Goal: Transaction & Acquisition: Purchase product/service

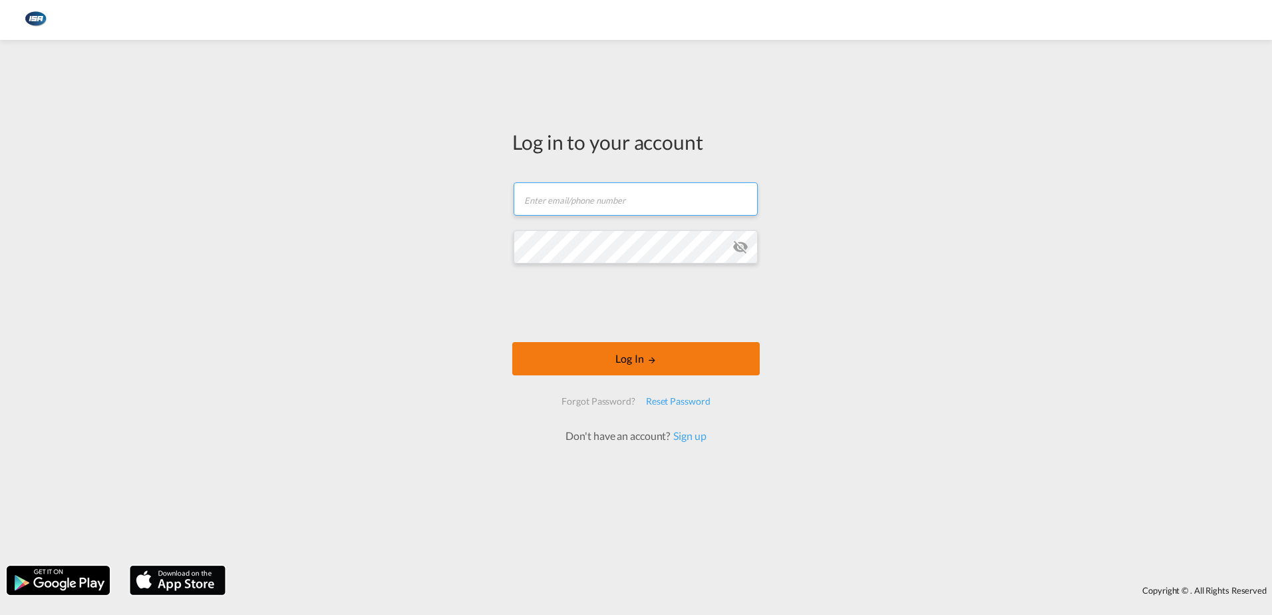
type input "[EMAIL_ADDRESS][DOMAIN_NAME]"
click at [659, 356] on button "Log In" at bounding box center [635, 358] width 247 height 33
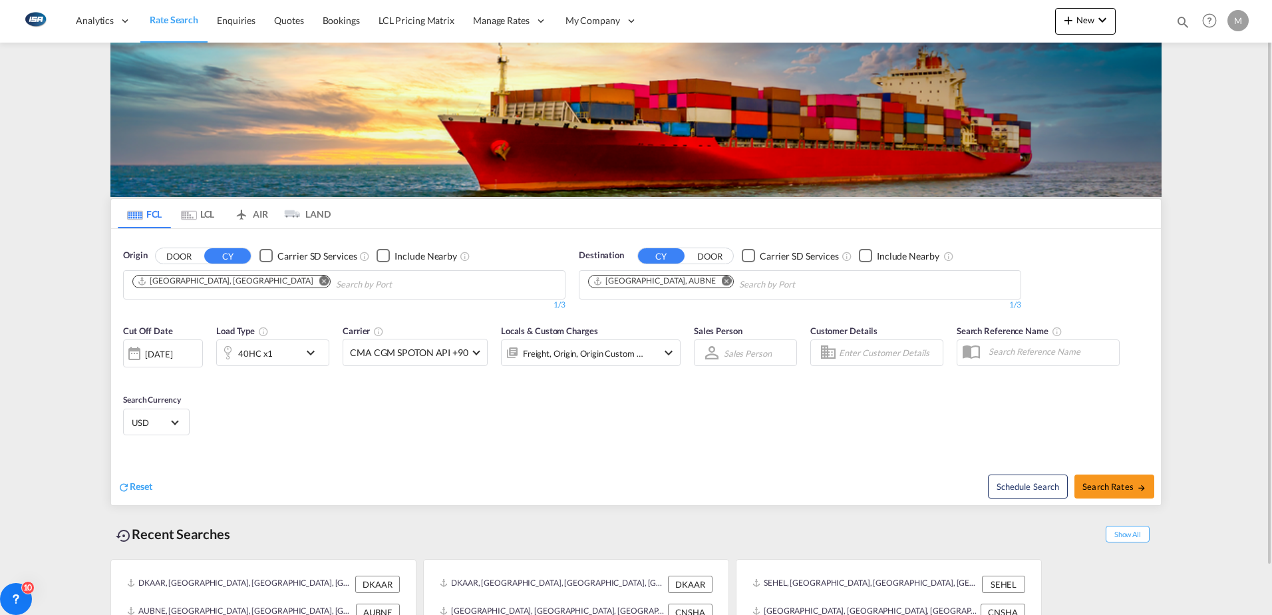
click at [212, 211] on md-tab-item "LCL" at bounding box center [197, 213] width 53 height 29
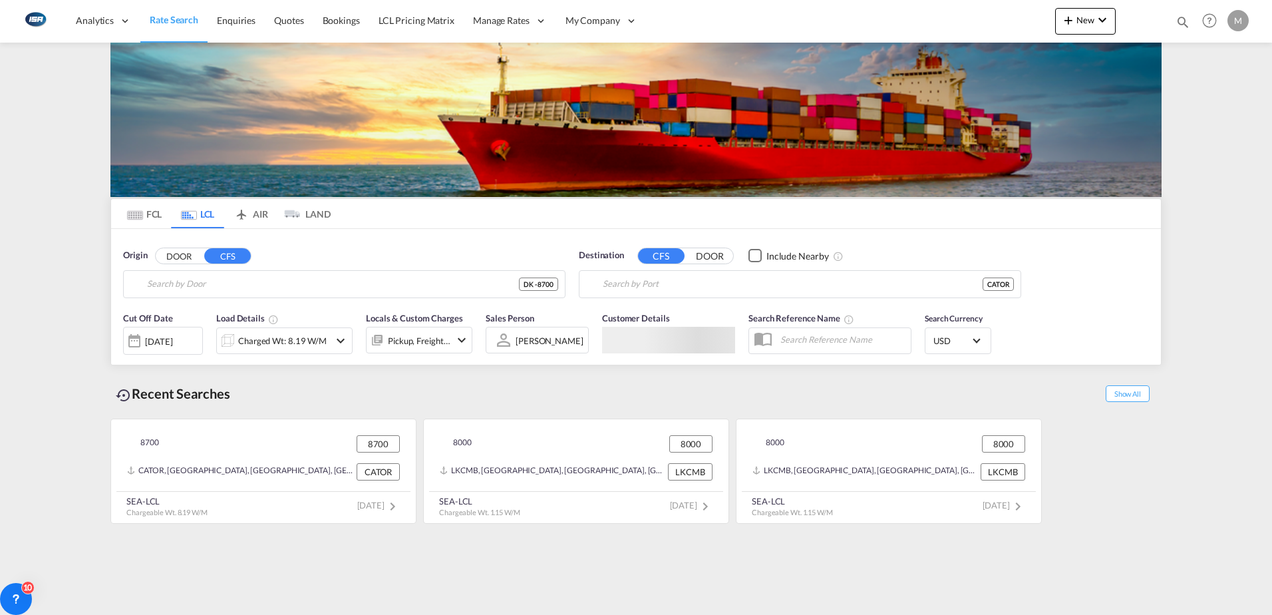
type input "DK-8700, Åes, [GEOGRAPHIC_DATA], [GEOGRAPHIC_DATA], [GEOGRAPHIC_DATA], [GEOGRAP…"
type input "[GEOGRAPHIC_DATA], [GEOGRAPHIC_DATA], CATOR"
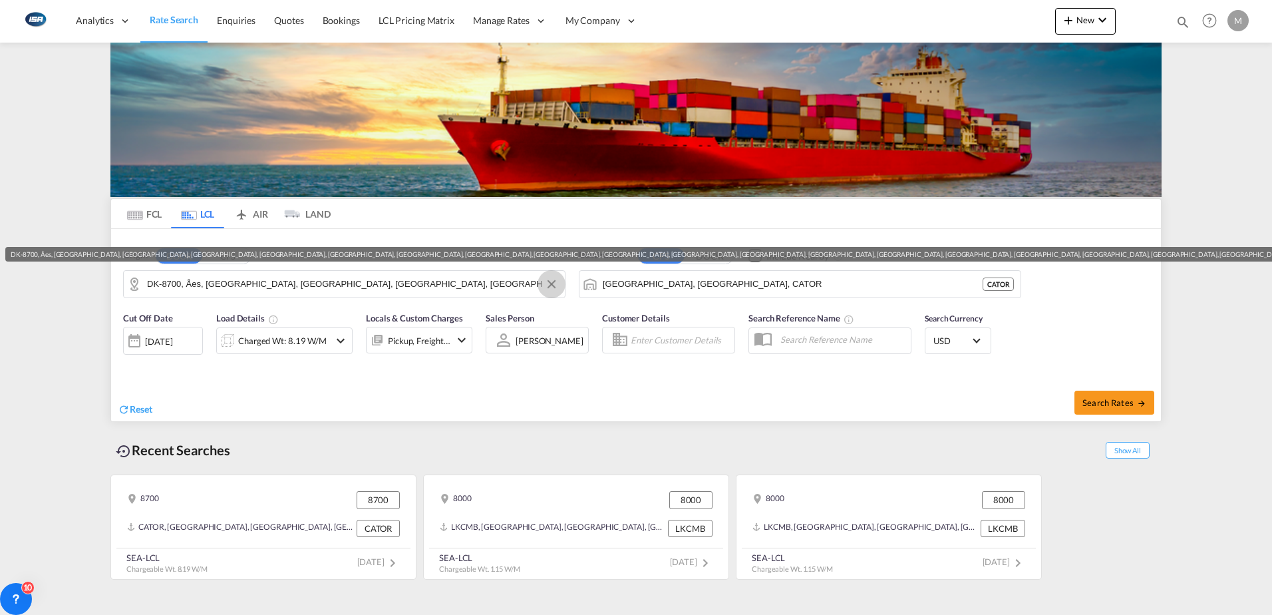
click at [553, 283] on button "Clear Input" at bounding box center [551, 284] width 20 height 20
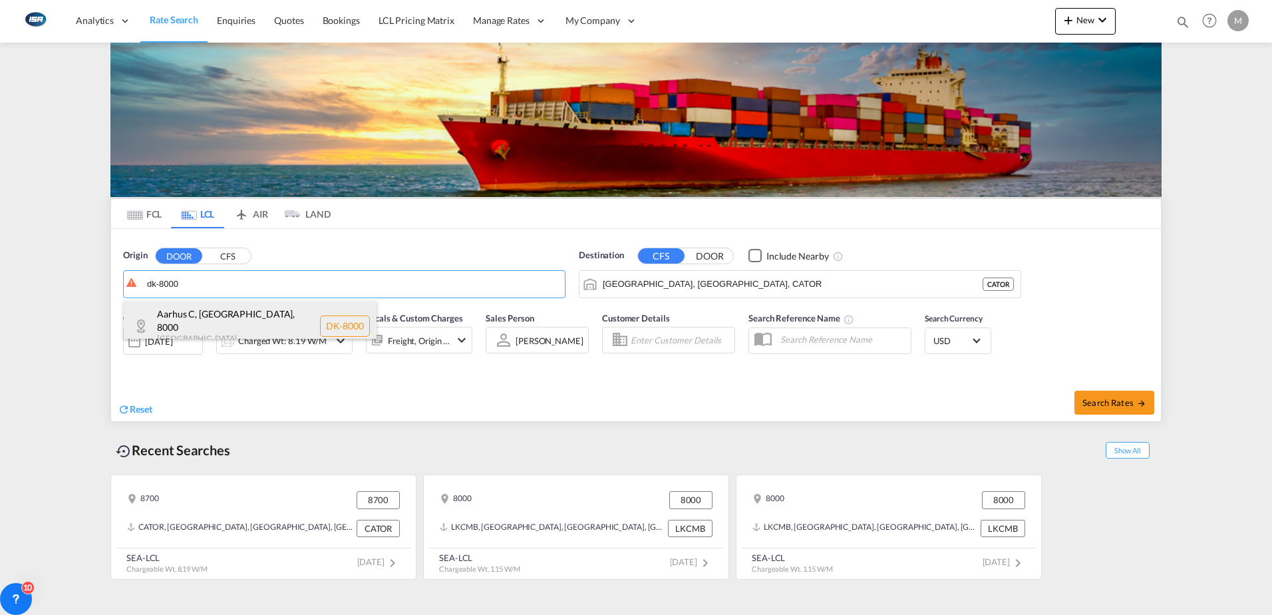
drag, startPoint x: 217, startPoint y: 320, endPoint x: 266, endPoint y: 317, distance: 49.3
click at [219, 320] on div "[GEOGRAPHIC_DATA], [GEOGRAPHIC_DATA] , 8000 Denmark DK-8000" at bounding box center [250, 326] width 253 height 51
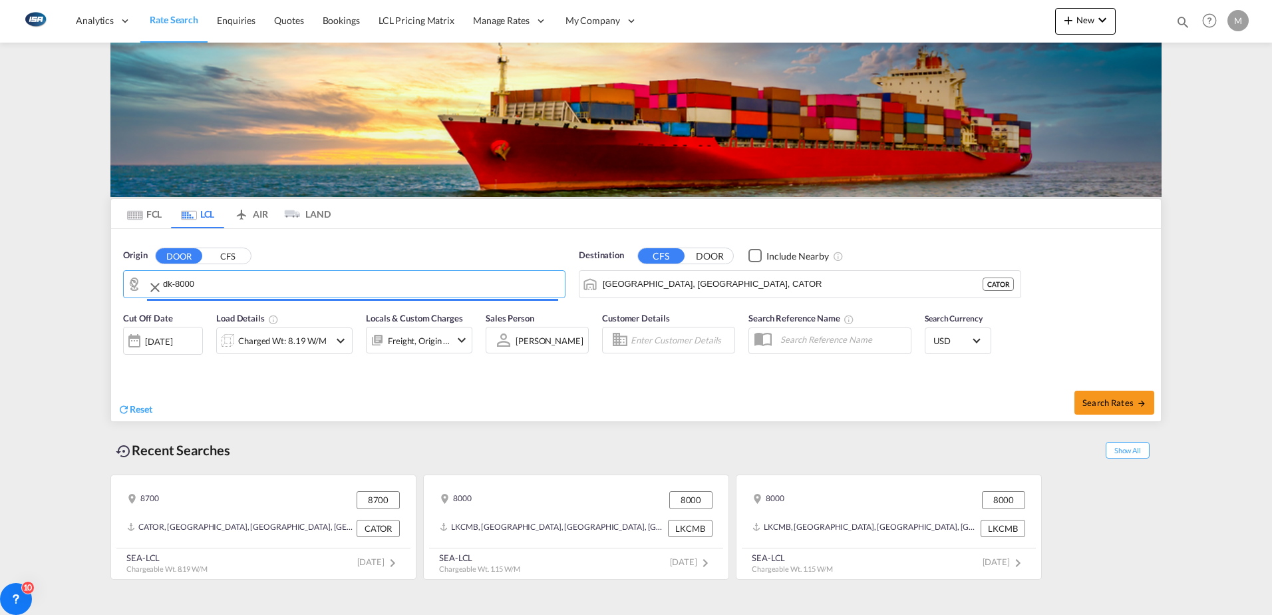
type input "DK-8000, [GEOGRAPHIC_DATA], [GEOGRAPHIC_DATA]"
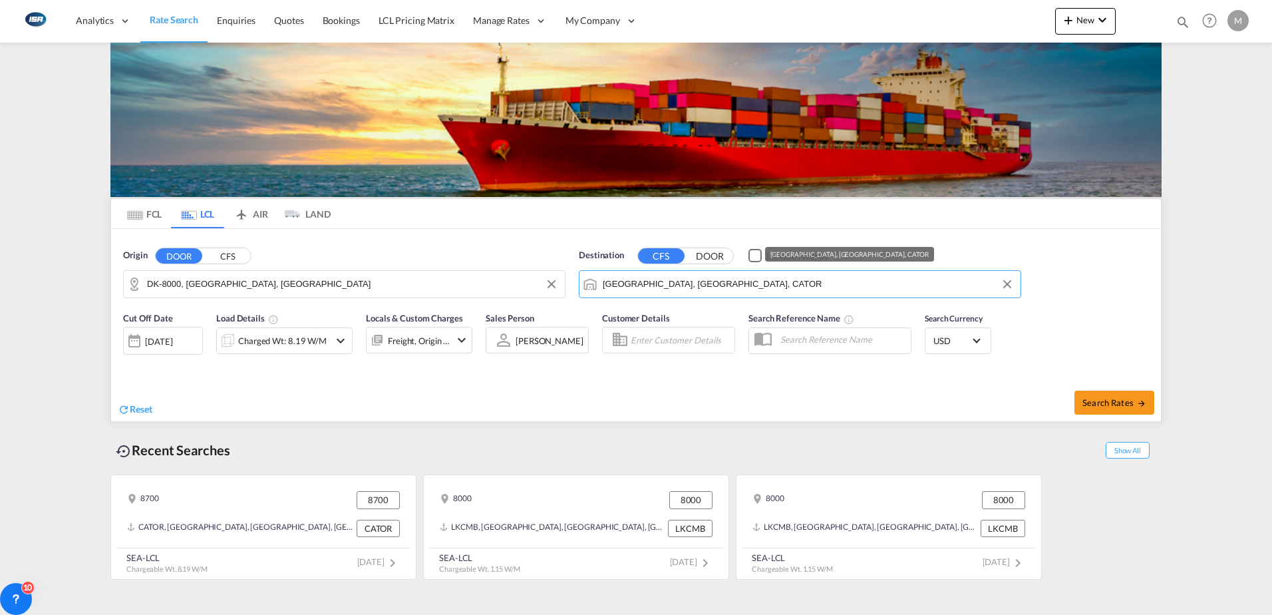
drag, startPoint x: 728, startPoint y: 289, endPoint x: 852, endPoint y: 294, distance: 124.5
click at [852, 294] on md-autocomplete-wrap "[GEOGRAPHIC_DATA], [GEOGRAPHIC_DATA], CATOR" at bounding box center [808, 287] width 411 height 27
click at [1007, 285] on button "Clear Input" at bounding box center [1007, 284] width 20 height 20
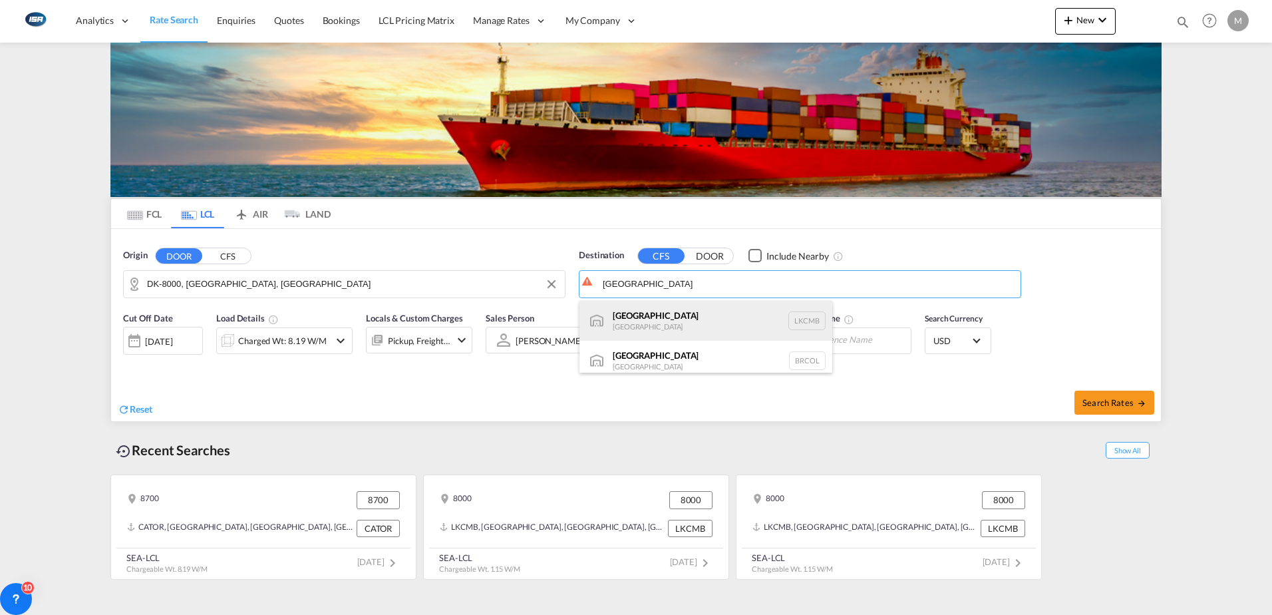
click at [643, 321] on div "Colombo [GEOGRAPHIC_DATA] LKCMB" at bounding box center [705, 321] width 253 height 40
type input "Colombo, LKCMB"
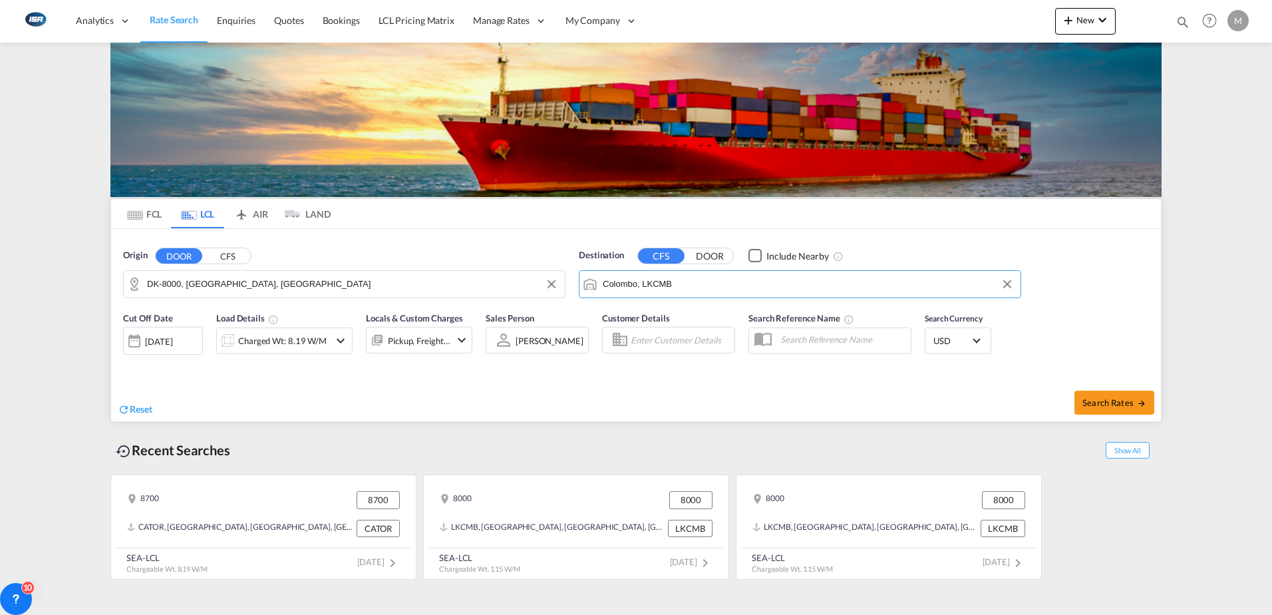
click at [232, 343] on div at bounding box center [227, 340] width 21 height 27
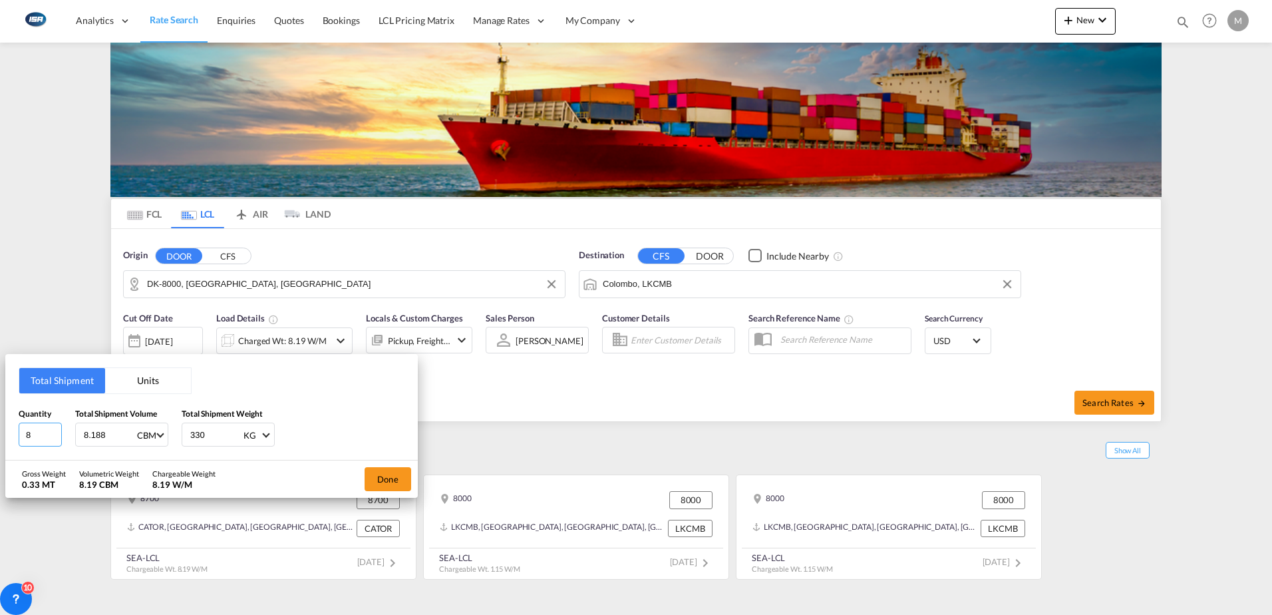
drag, startPoint x: 33, startPoint y: 438, endPoint x: 0, endPoint y: 436, distance: 33.3
click at [5, 437] on div "Total Shipment Units Quantity 8 Total Shipment Volume 8.188 CBM CBM CFT Total S…" at bounding box center [636, 307] width 1272 height 615
click at [157, 374] on button "Units" at bounding box center [148, 380] width 86 height 25
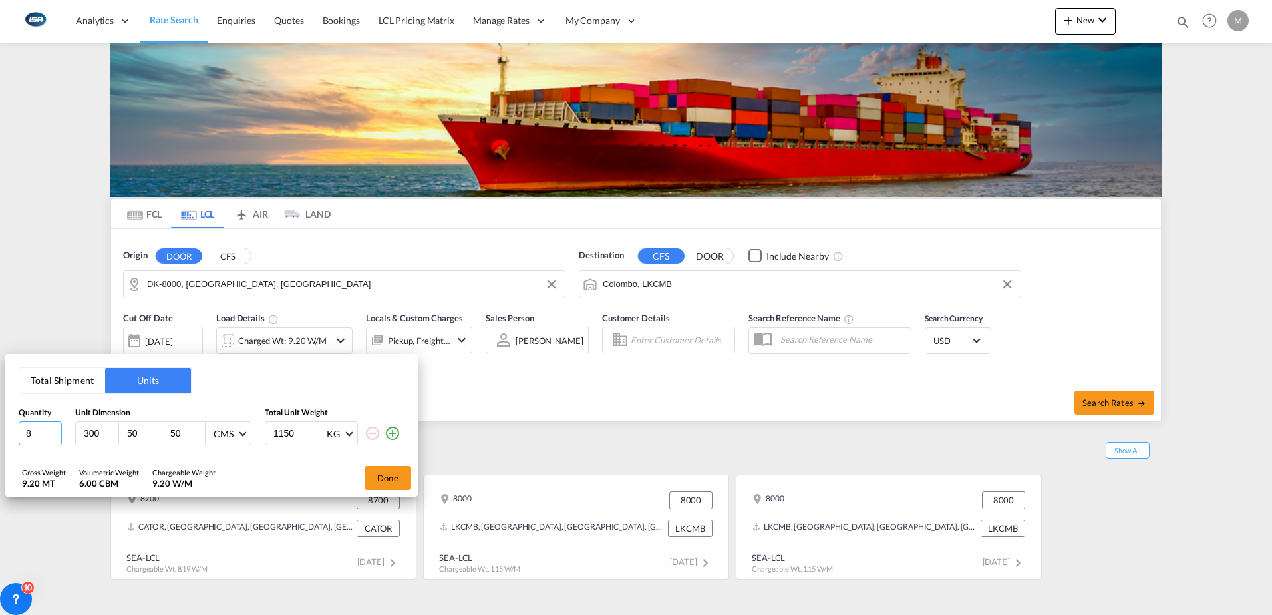
drag, startPoint x: 39, startPoint y: 435, endPoint x: 1, endPoint y: 434, distance: 37.3
click at [1, 434] on div "Total Shipment Units Quantity Unit Dimension Total Unit Weight 8 300 50 50 CMS …" at bounding box center [636, 307] width 1272 height 615
type input "1"
type input "332"
type input "58"
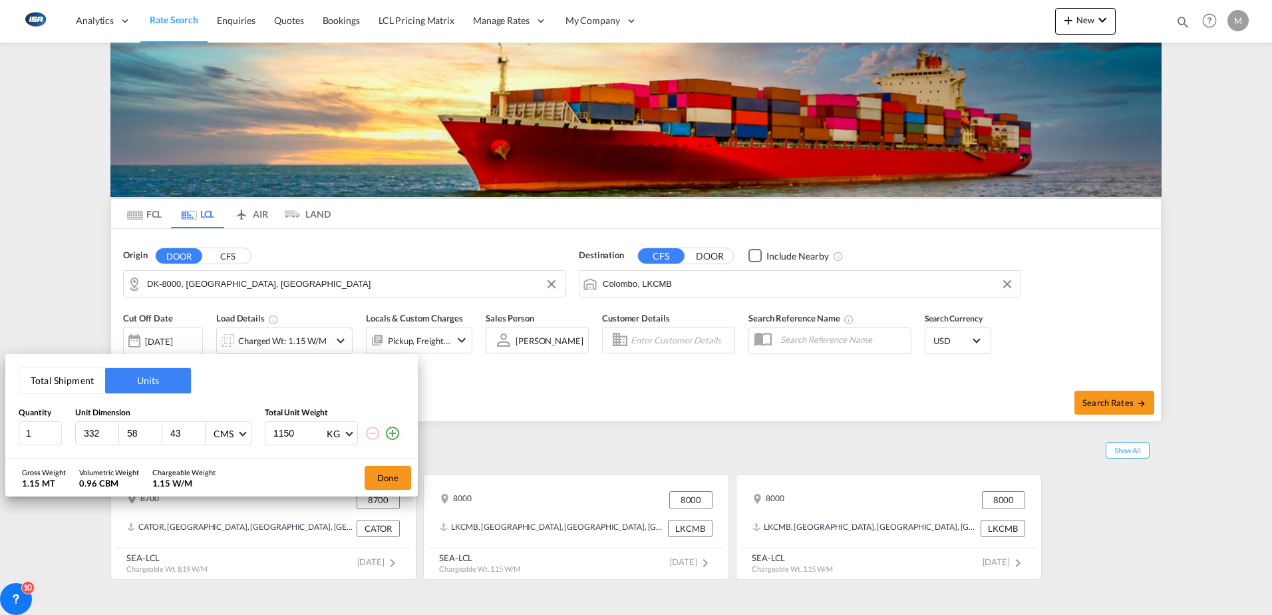
type input "43"
type input "1150"
click at [386, 473] on button "Done" at bounding box center [388, 478] width 47 height 24
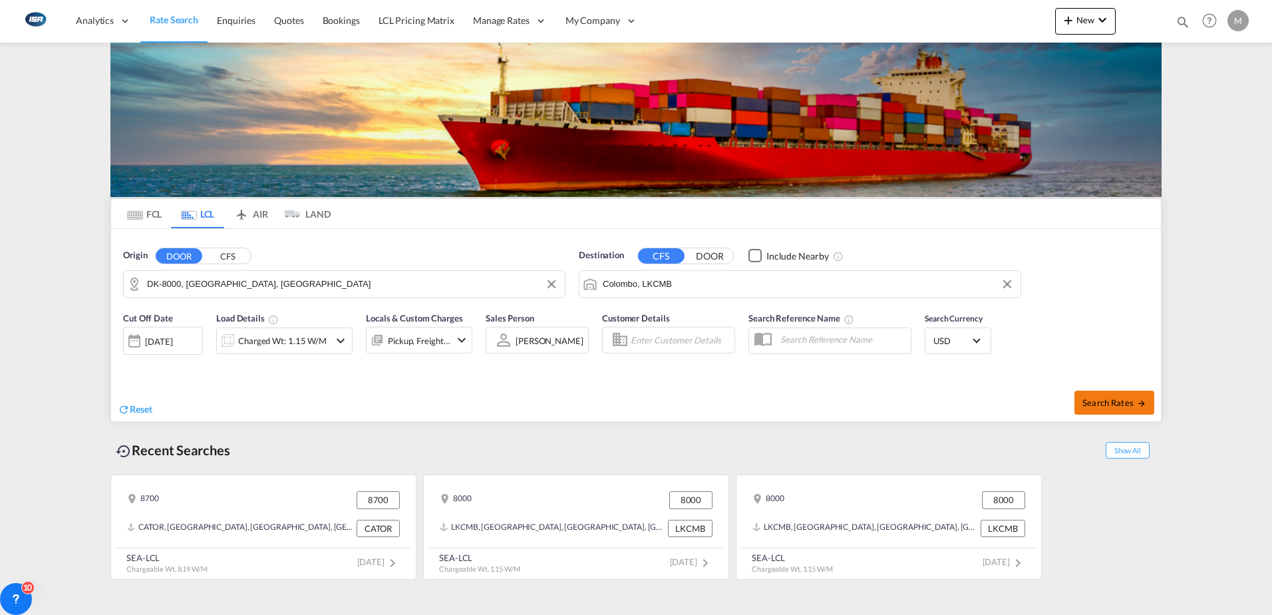
click at [1087, 398] on span "Search Rates" at bounding box center [1114, 402] width 64 height 11
type input "8000 to LKCMB / [DATE]"
